Goal: Task Accomplishment & Management: Manage account settings

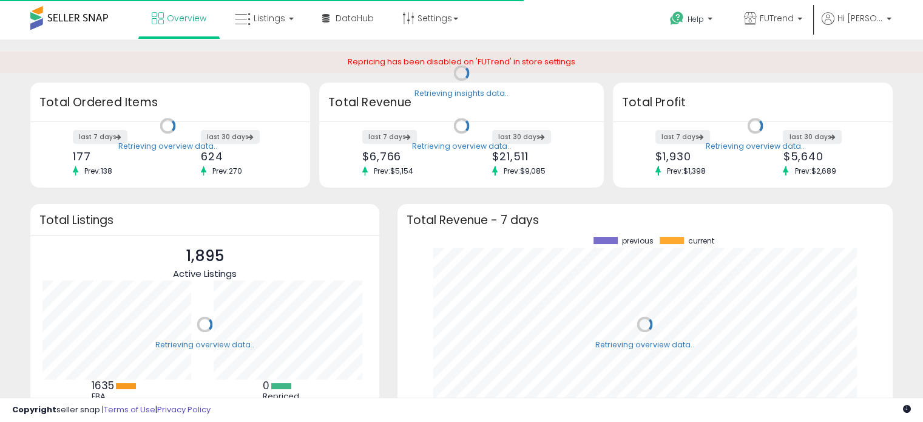
scroll to position [168, 471]
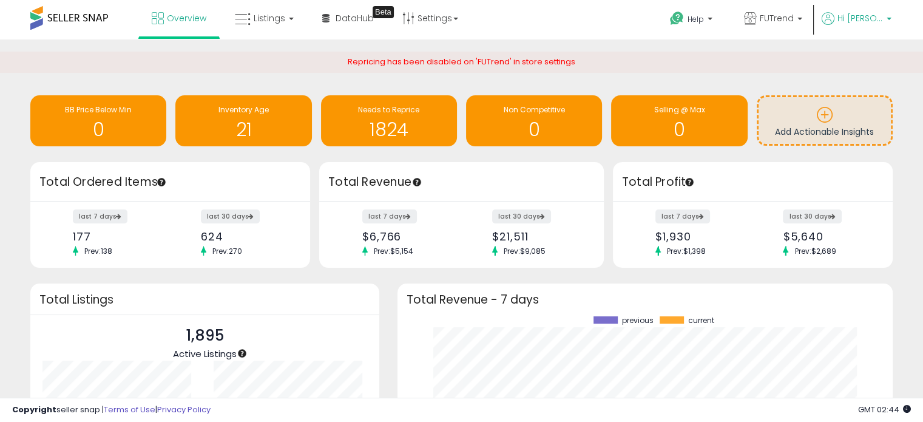
click at [876, 14] on span "Hi [PERSON_NAME]" at bounding box center [861, 18] width 46 height 12
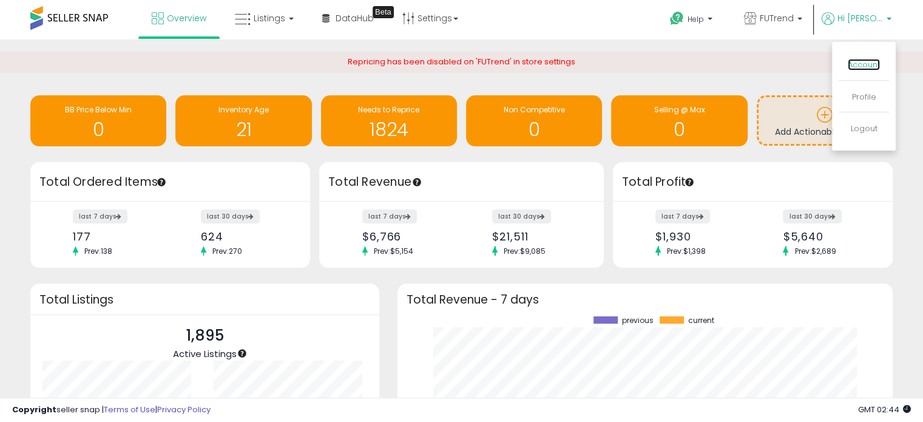
click at [862, 67] on link "Account" at bounding box center [864, 65] width 32 height 12
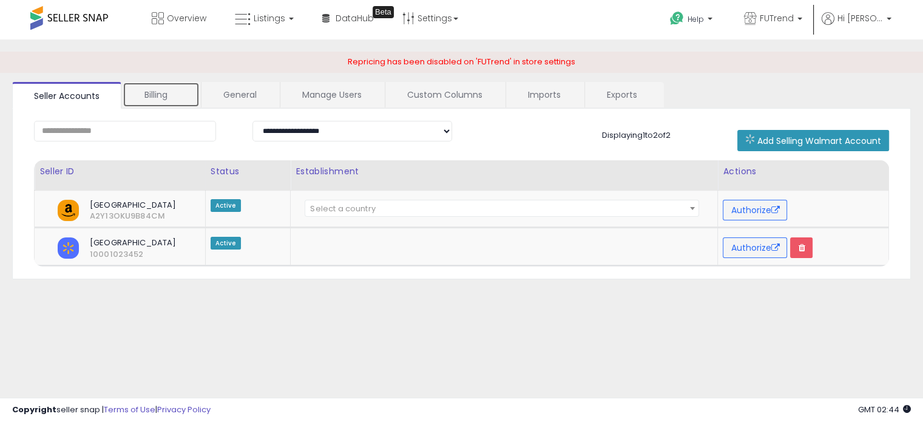
click at [143, 88] on link "Billing" at bounding box center [161, 94] width 77 height 25
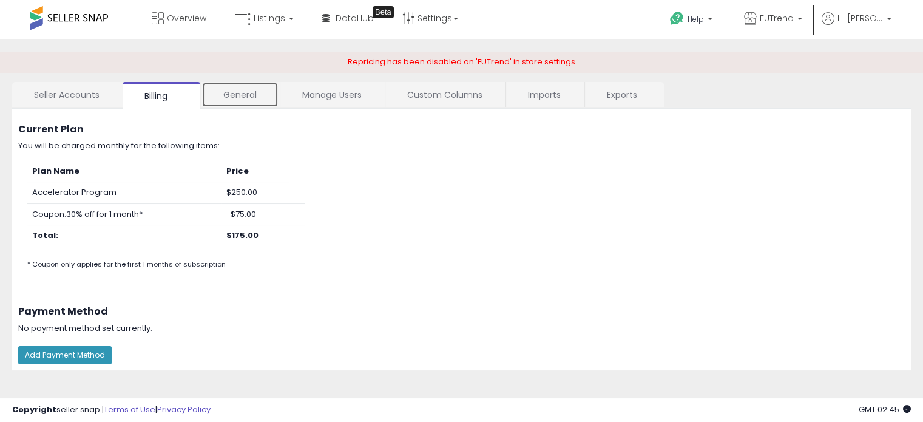
click at [245, 96] on link "General" at bounding box center [240, 94] width 77 height 25
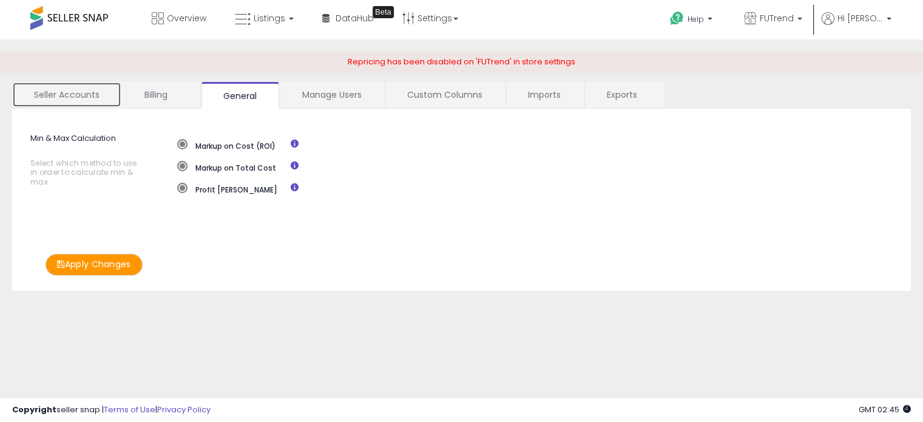
click at [67, 96] on link "Seller Accounts" at bounding box center [66, 94] width 109 height 25
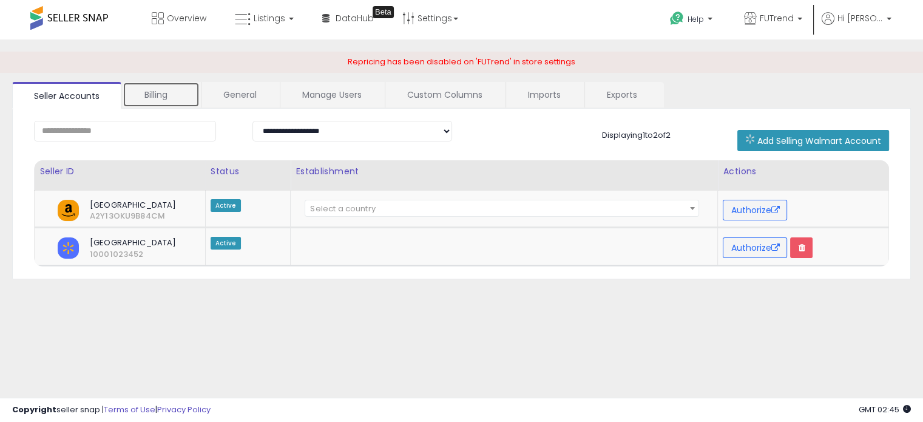
click at [157, 87] on link "Billing" at bounding box center [161, 94] width 77 height 25
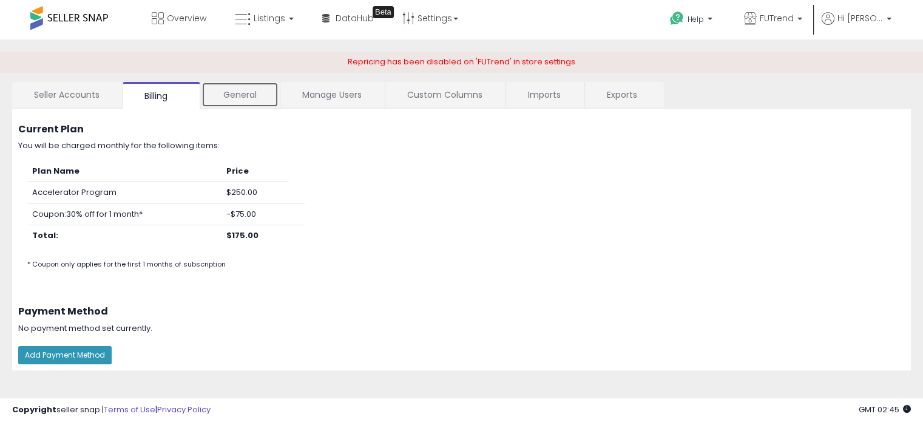
click at [252, 90] on link "General" at bounding box center [240, 94] width 77 height 25
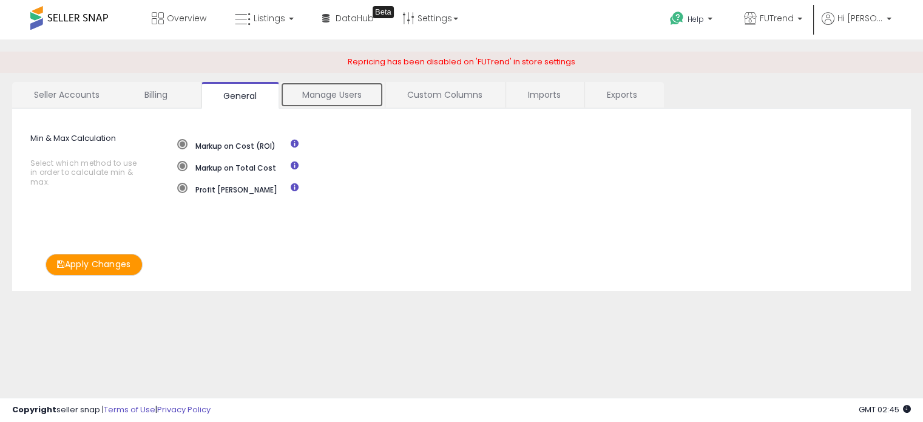
click at [333, 99] on link "Manage Users" at bounding box center [331, 94] width 103 height 25
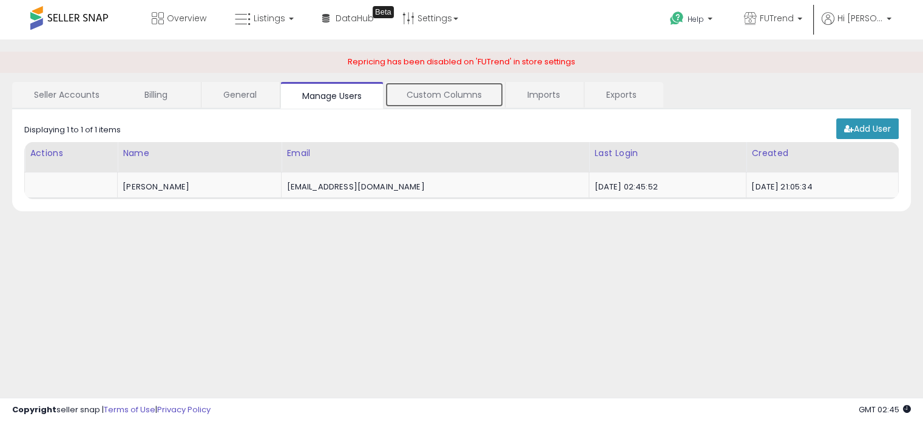
click at [442, 93] on link "Custom Columns" at bounding box center [444, 94] width 119 height 25
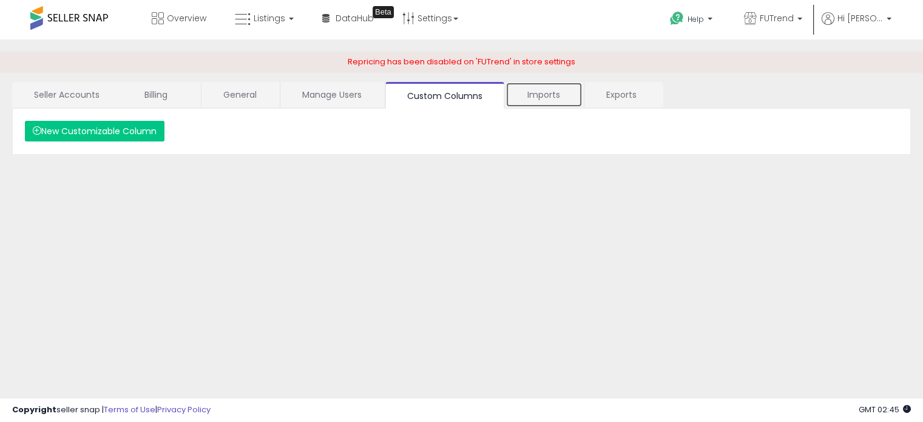
click at [539, 95] on link "Imports" at bounding box center [544, 94] width 77 height 25
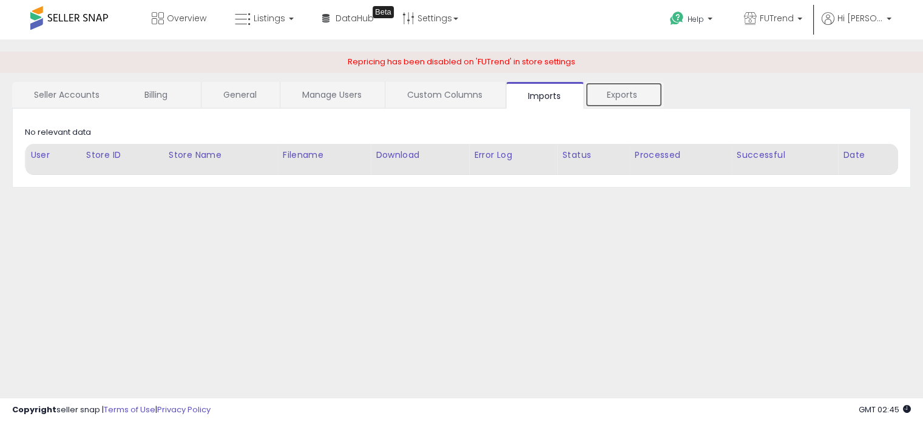
click at [619, 89] on link "Exports" at bounding box center [624, 94] width 78 height 25
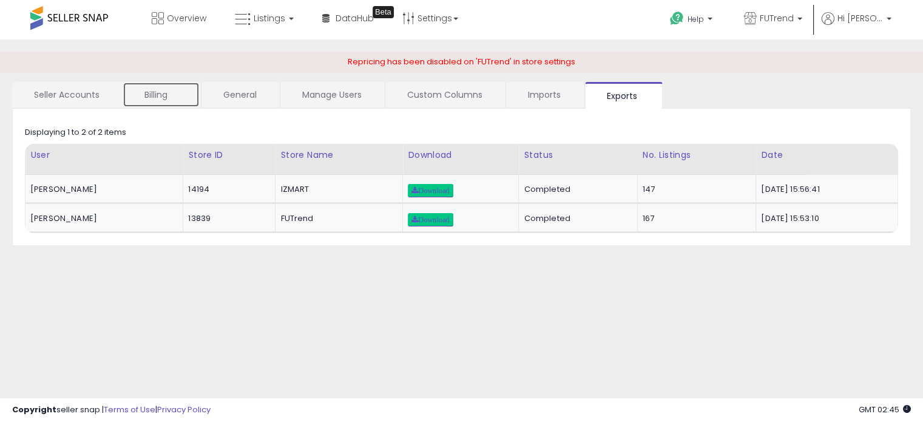
click at [156, 94] on link "Billing" at bounding box center [161, 94] width 77 height 25
